Goal: Information Seeking & Learning: Compare options

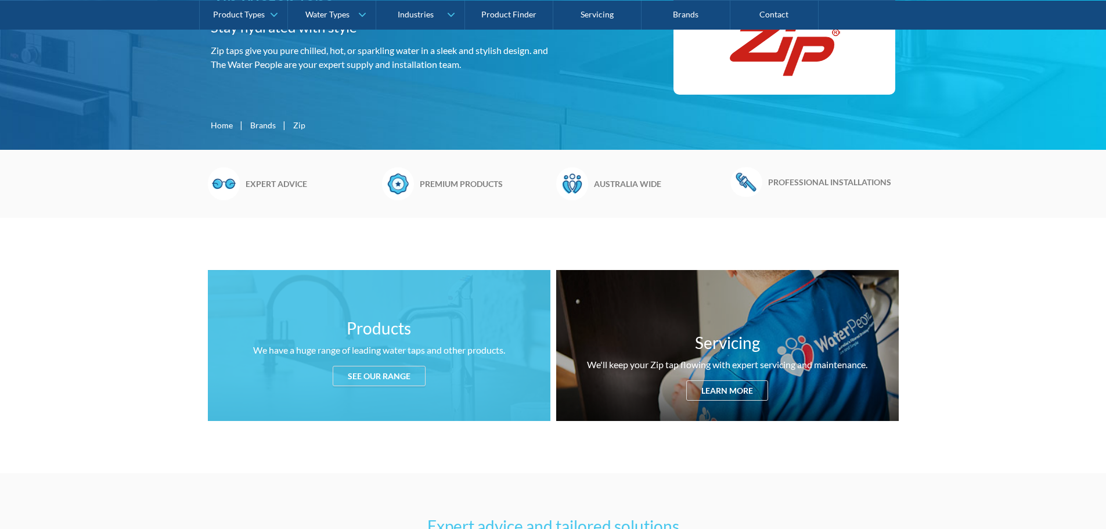
click at [401, 370] on div "See our range" at bounding box center [379, 376] width 93 height 20
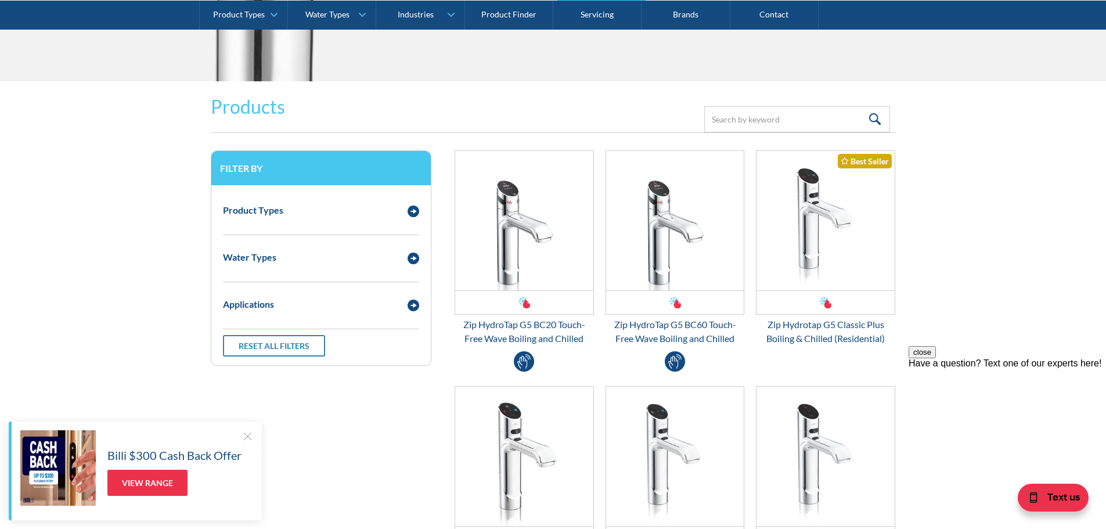
scroll to position [1363, 0]
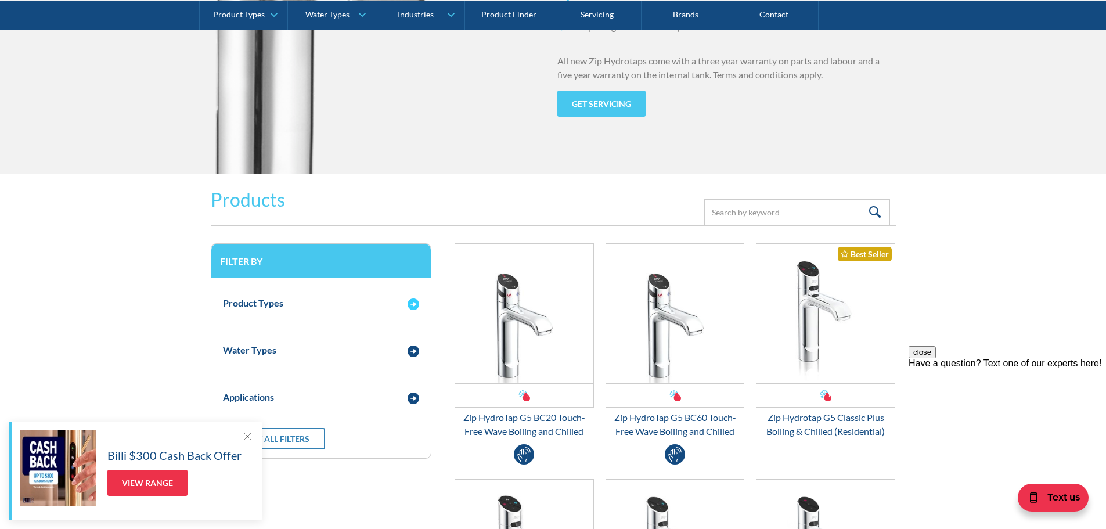
click at [402, 303] on div "Email Form 3" at bounding box center [413, 303] width 23 height 15
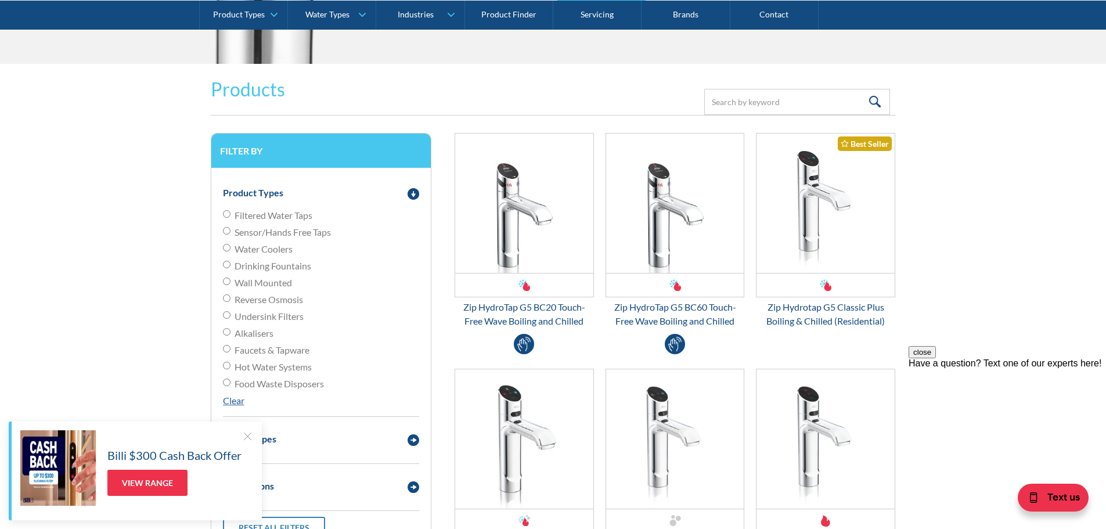
scroll to position [1537, 0]
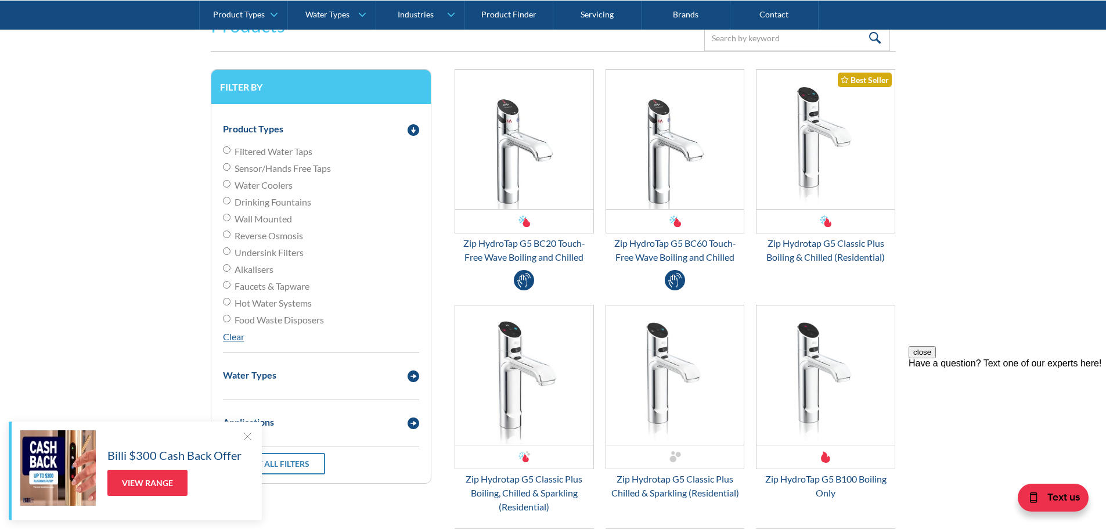
click at [264, 153] on span "Filtered Water Taps" at bounding box center [274, 152] width 78 height 14
click at [231, 153] on input "Filtered Water Taps" at bounding box center [227, 150] width 8 height 8
radio input "true"
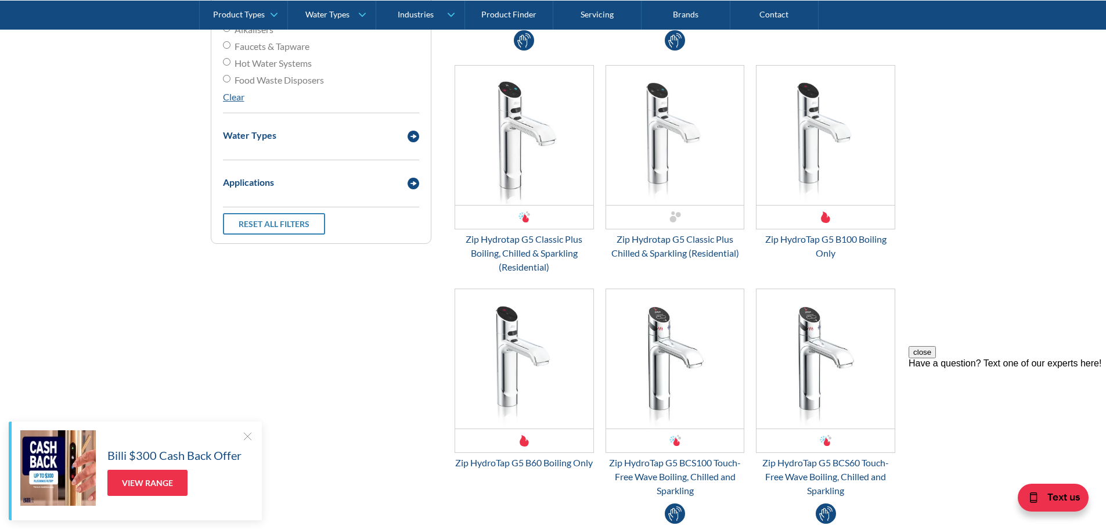
scroll to position [1769, 0]
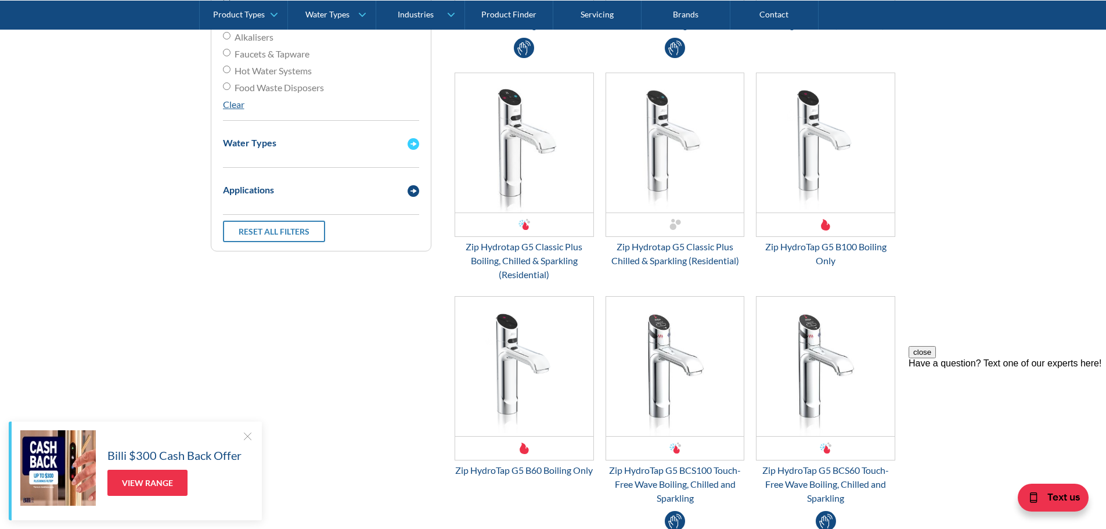
click at [400, 147] on div "Water Types" at bounding box center [309, 142] width 185 height 15
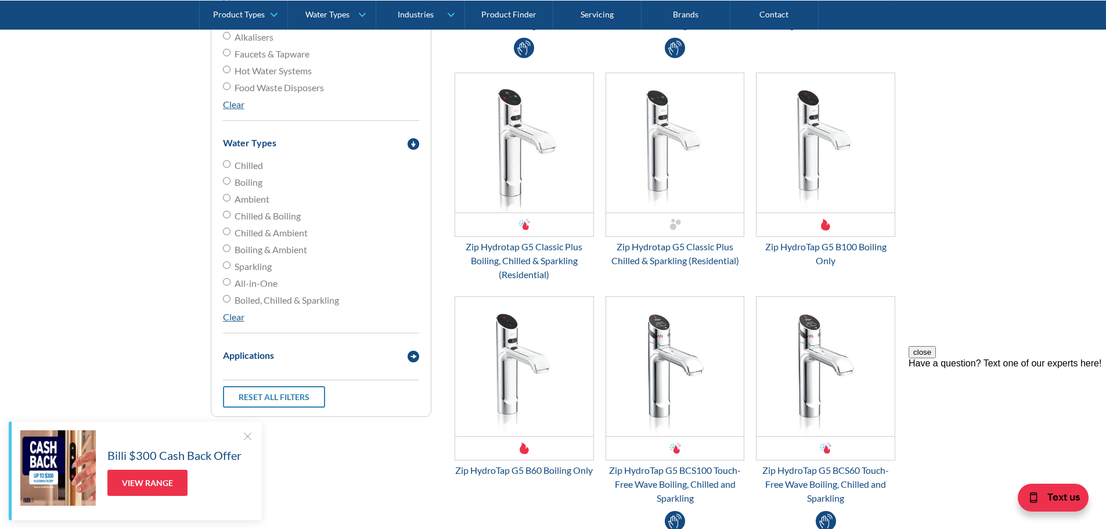
click at [243, 182] on span "Boiling" at bounding box center [249, 182] width 28 height 14
click at [231, 182] on input "Boiling" at bounding box center [227, 181] width 8 height 8
radio input "true"
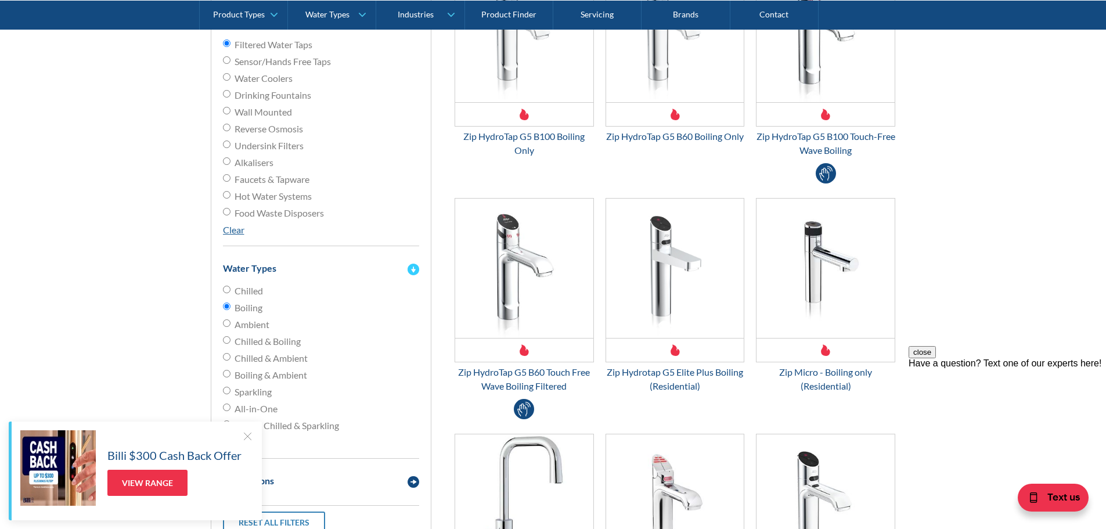
scroll to position [1711, 0]
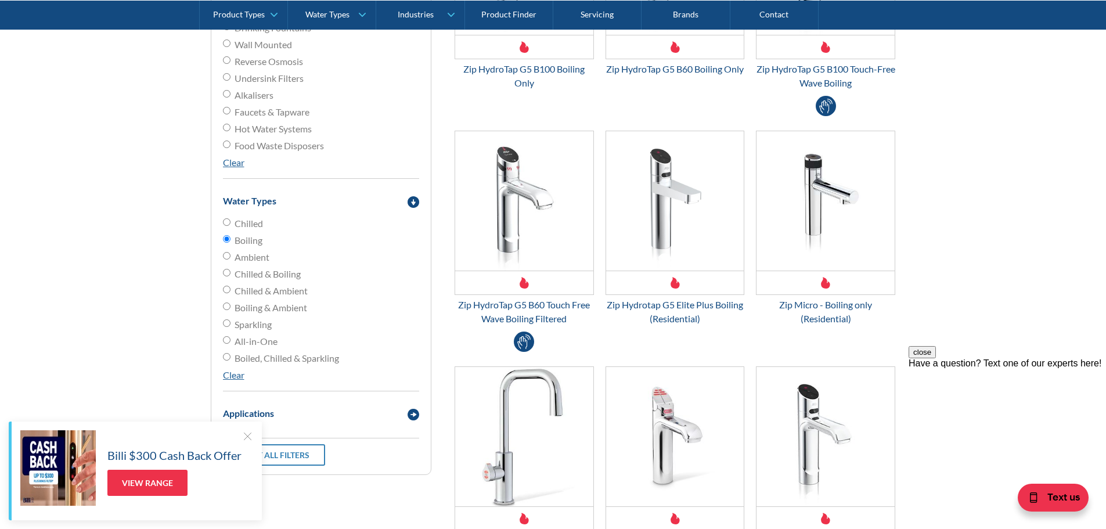
click at [251, 273] on span "Chilled & Boiling" at bounding box center [268, 274] width 66 height 14
click at [231, 273] on input "Chilled & Boiling" at bounding box center [227, 273] width 8 height 8
radio input "true"
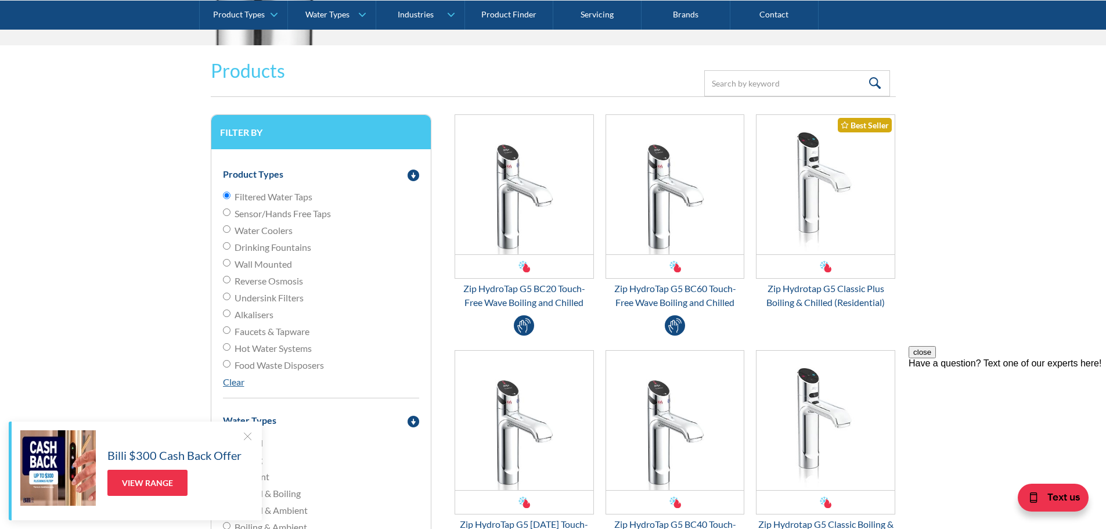
scroll to position [1479, 0]
